Goal: Find specific page/section: Find specific page/section

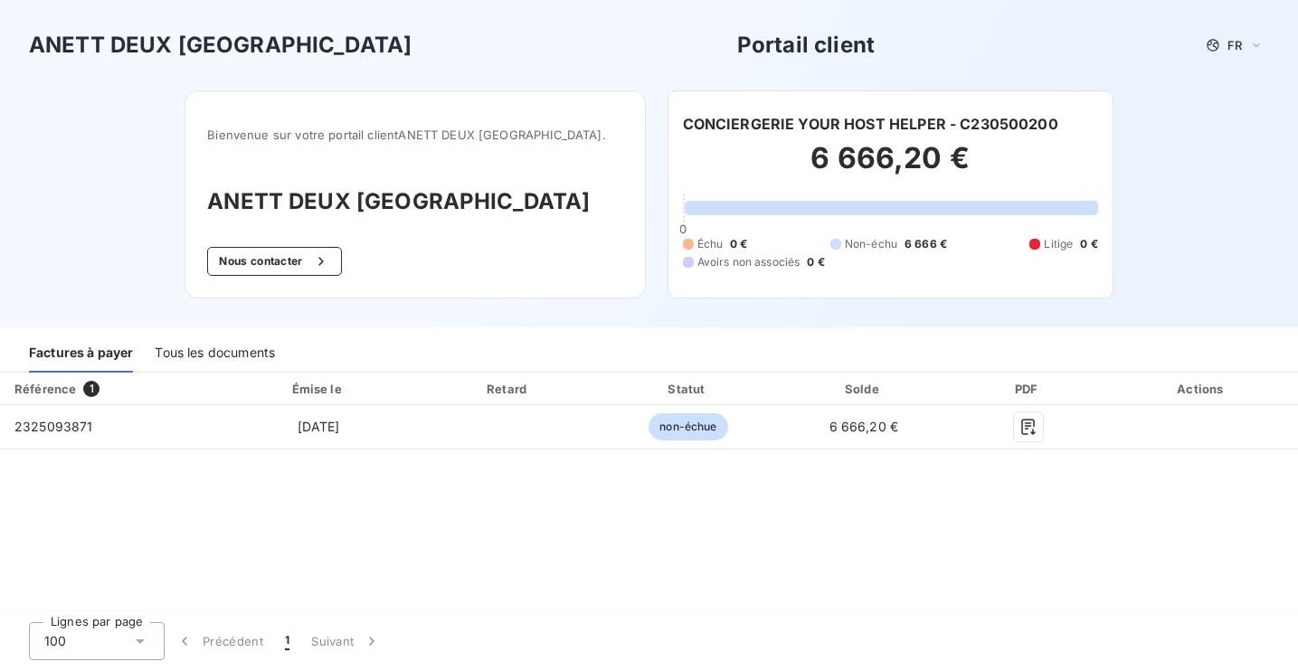
click at [194, 354] on div "Tous les documents" at bounding box center [215, 354] width 120 height 38
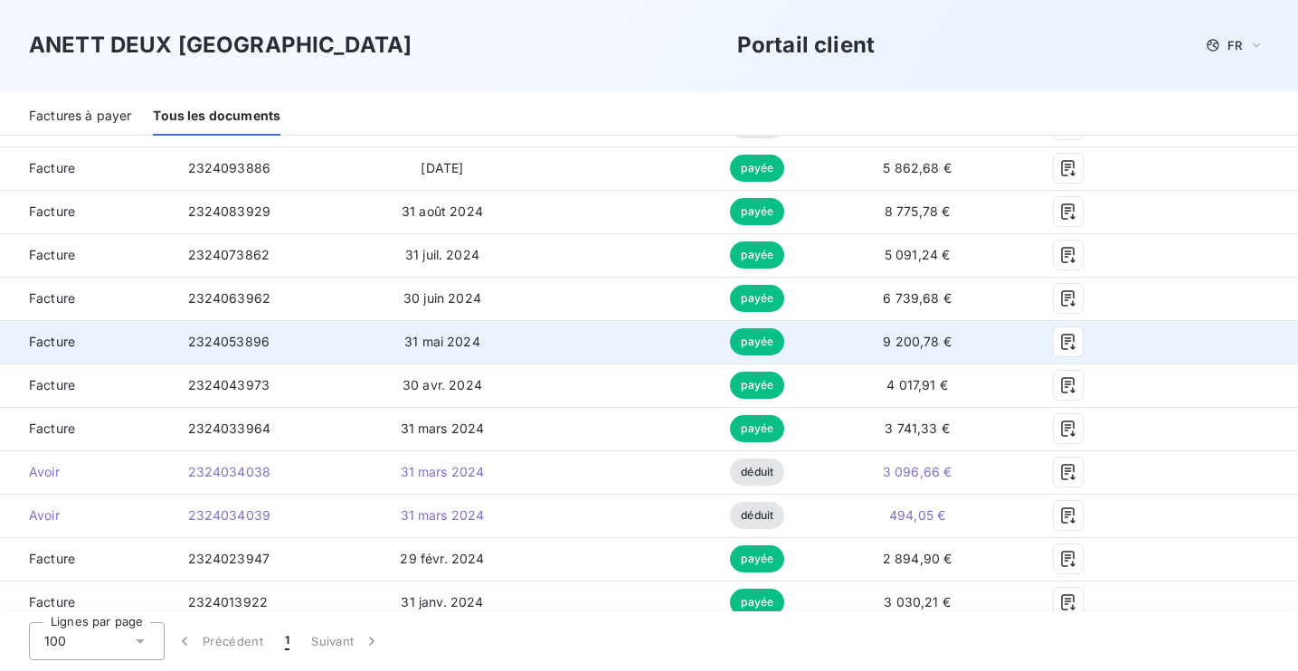
scroll to position [802, 0]
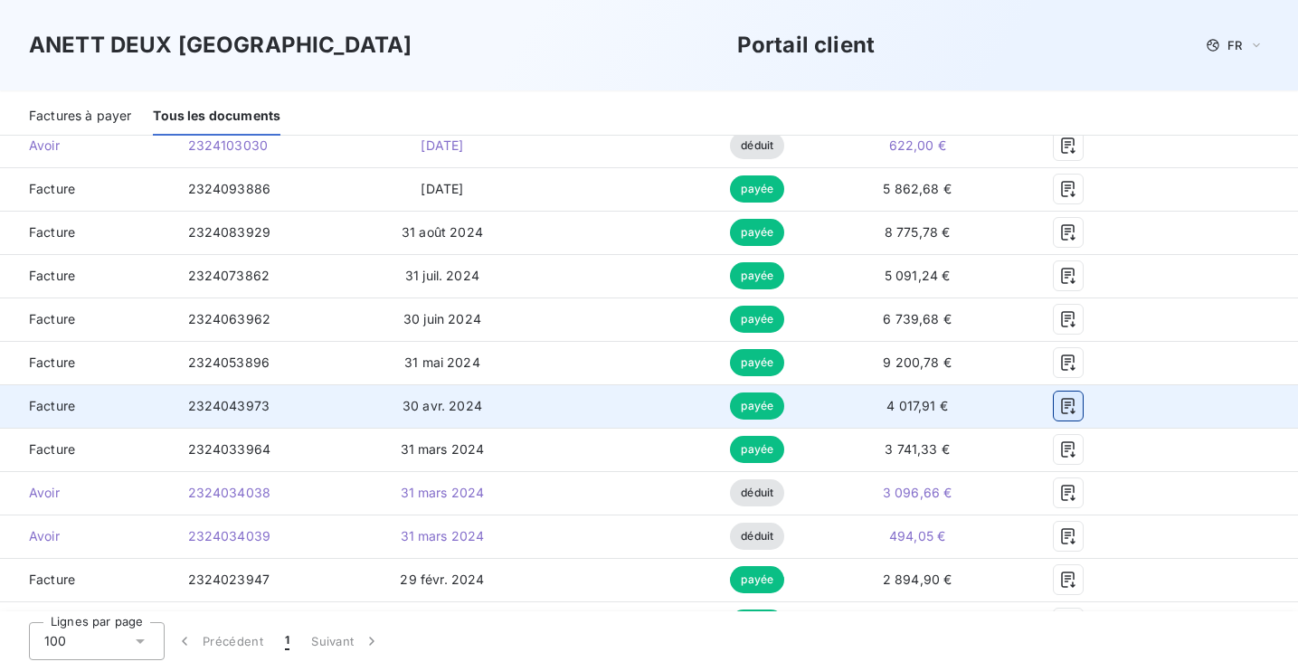
click at [1077, 404] on icon "button" at bounding box center [1068, 406] width 18 height 18
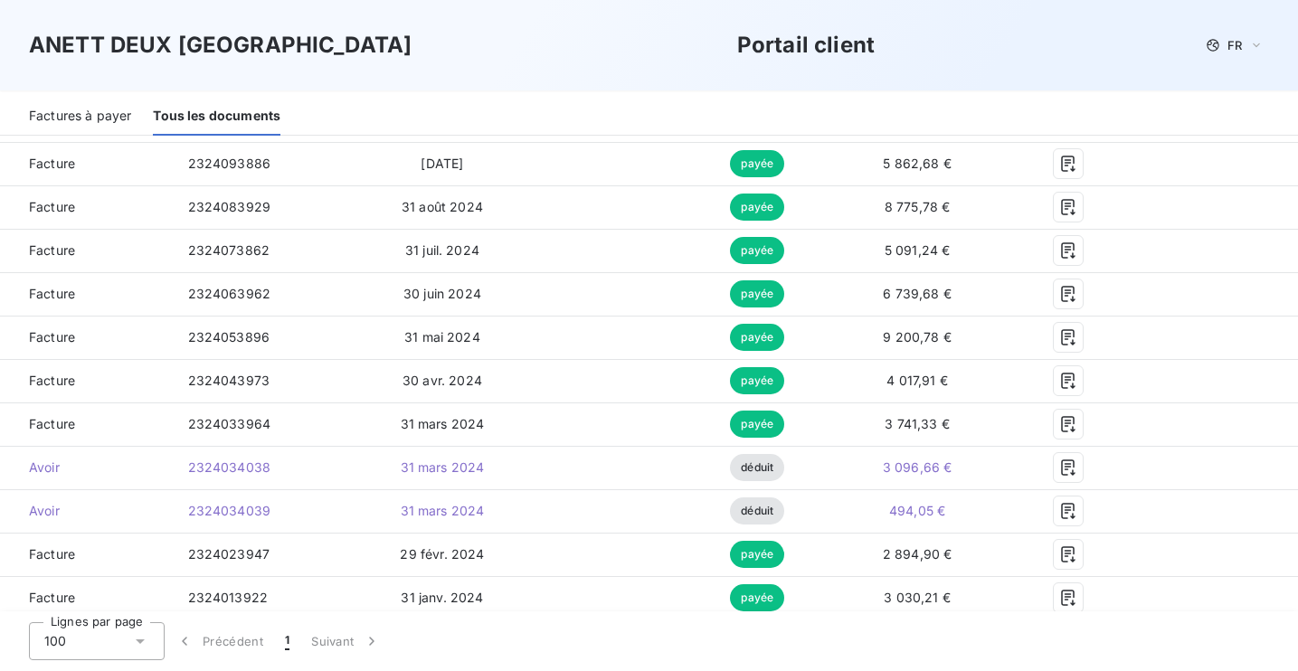
scroll to position [830, 0]
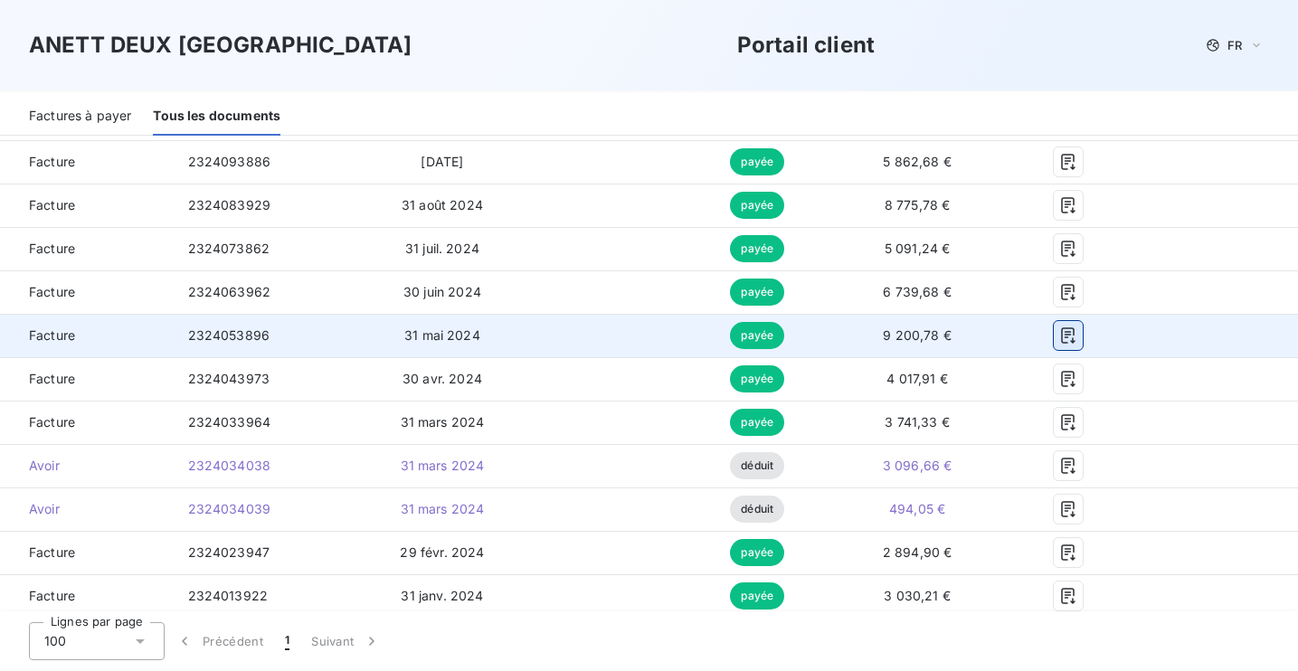
click at [1077, 331] on icon "button" at bounding box center [1068, 336] width 18 height 18
click at [1075, 337] on icon "button" at bounding box center [1068, 335] width 14 height 16
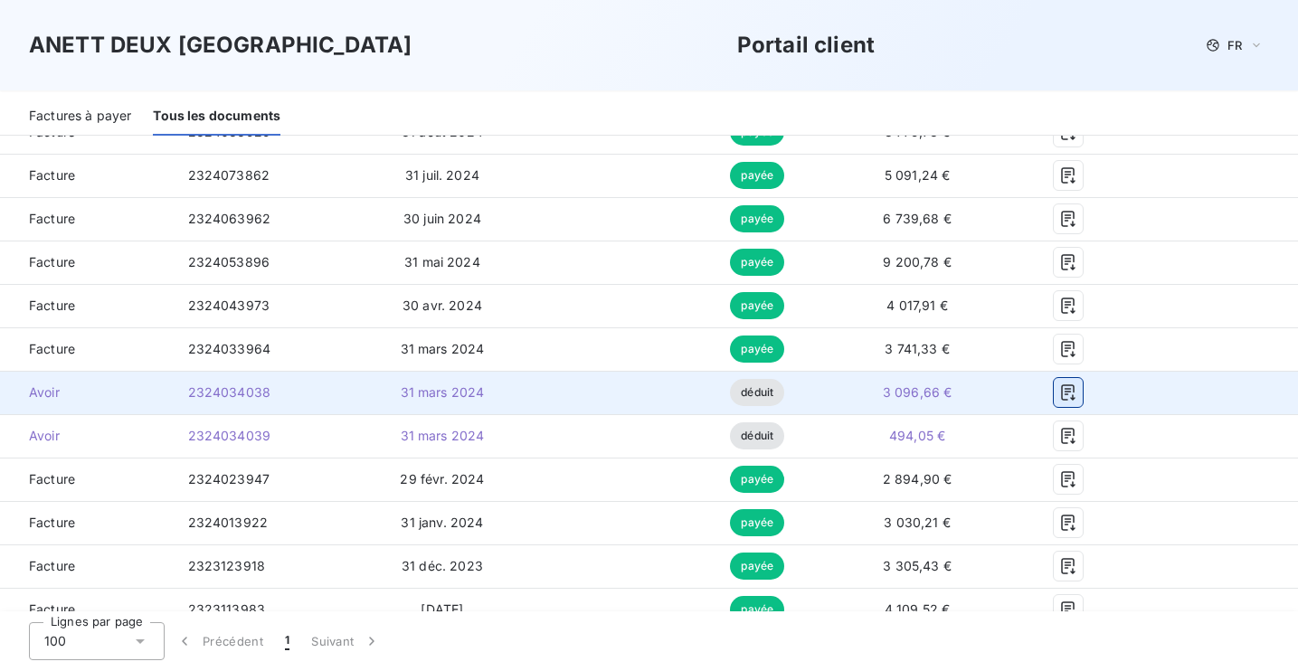
scroll to position [904, 0]
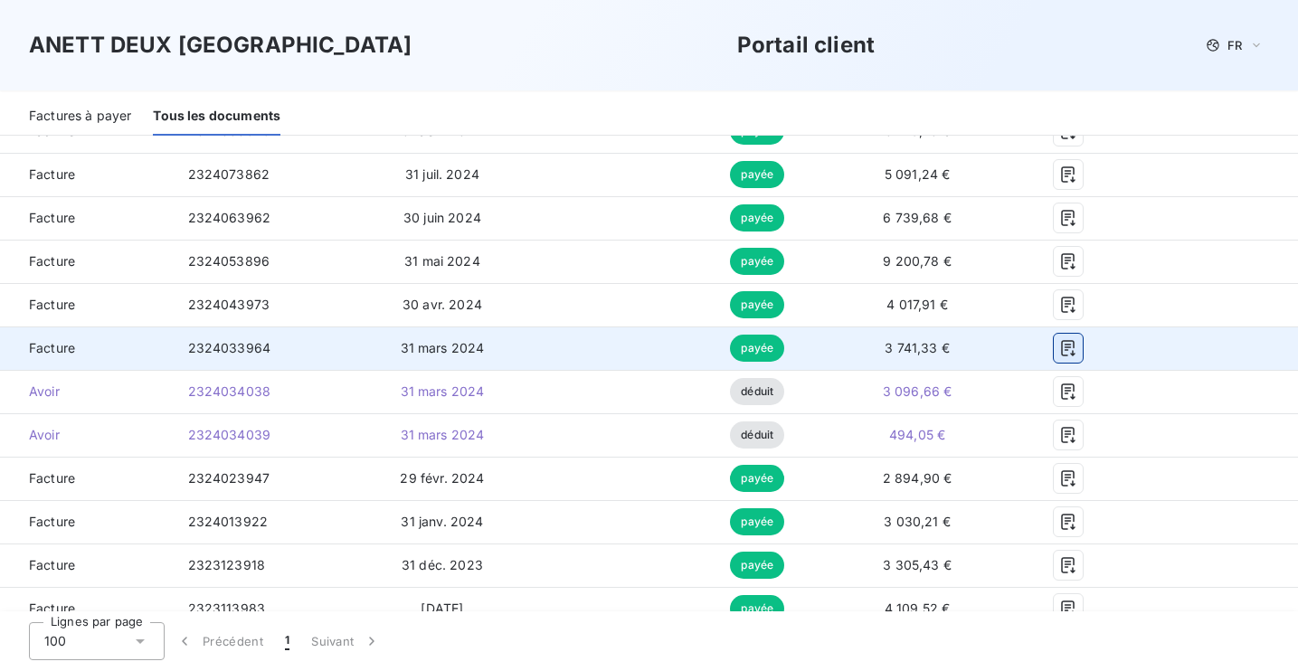
click at [1075, 354] on icon "button" at bounding box center [1068, 348] width 14 height 16
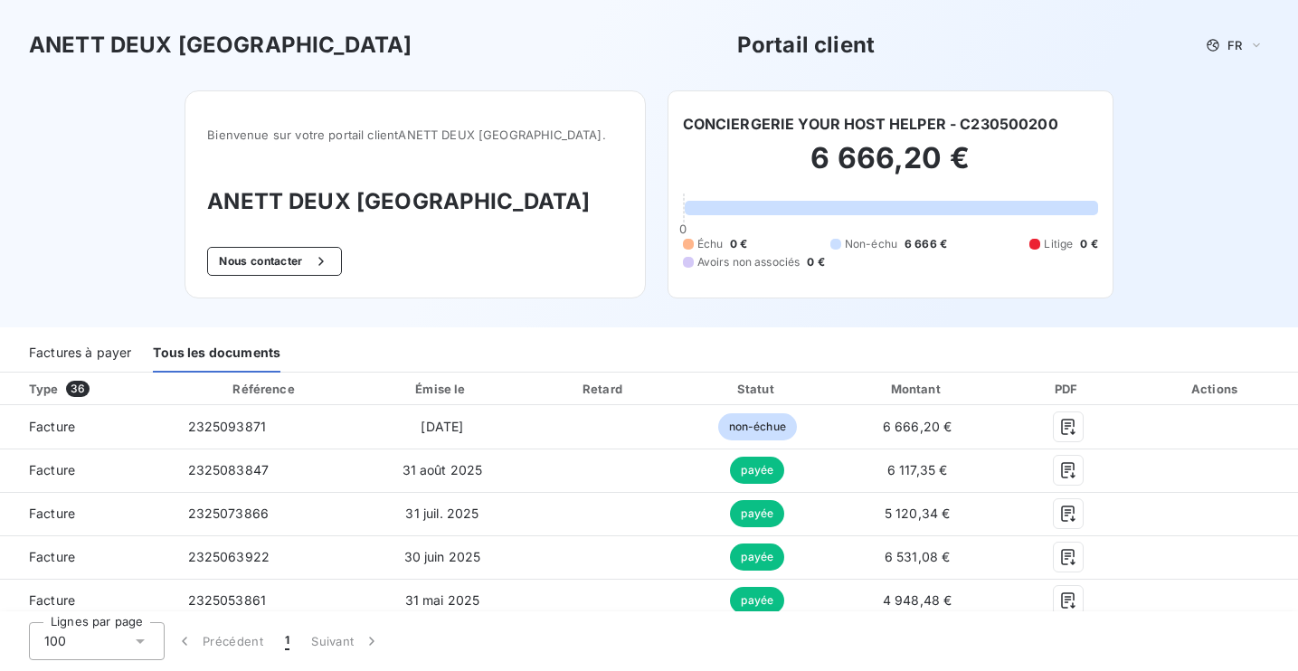
scroll to position [0, 0]
